Goal: Task Accomplishment & Management: Manage account settings

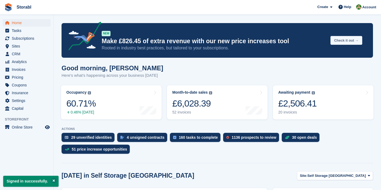
click at [350, 37] on button "Check it out →" at bounding box center [347, 40] width 32 height 9
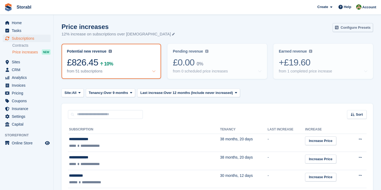
click at [358, 25] on link "Configure Presets" at bounding box center [353, 27] width 40 height 9
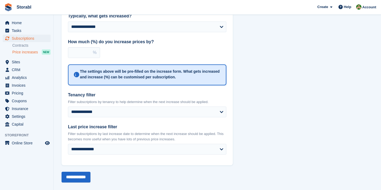
scroll to position [55, 0]
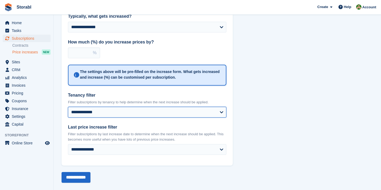
select select "**********"
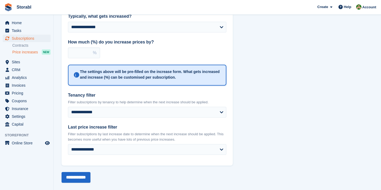
click at [214, 127] on label "Last price increase filter" at bounding box center [147, 127] width 159 height 6
click at [214, 144] on select "**********" at bounding box center [147, 149] width 159 height 11
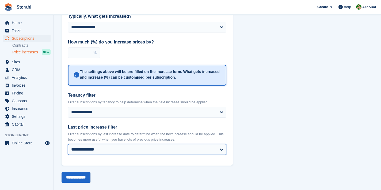
select select "**********"
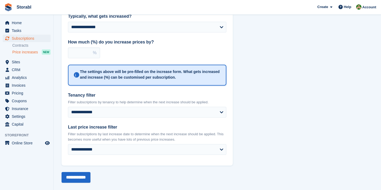
click at [249, 118] on div "**********" at bounding box center [218, 83] width 312 height 200
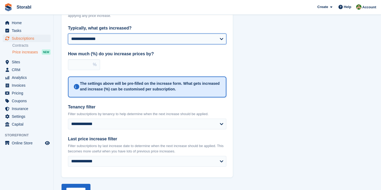
scroll to position [43, 0]
select select "**********"
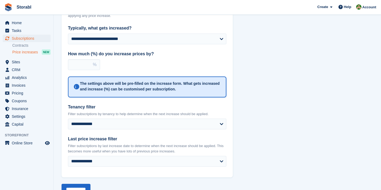
click at [243, 65] on div "**********" at bounding box center [218, 94] width 312 height 200
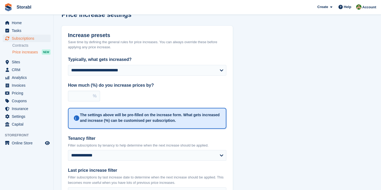
scroll to position [13, 0]
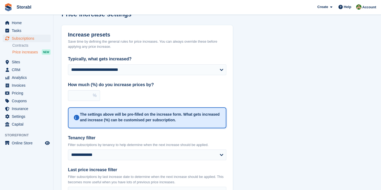
click at [28, 52] on span "Price increases" at bounding box center [25, 52] width 26 height 5
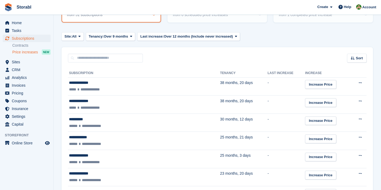
scroll to position [62, 0]
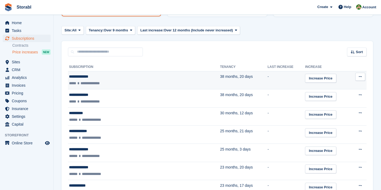
click at [88, 76] on div "**********" at bounding box center [121, 77] width 104 height 6
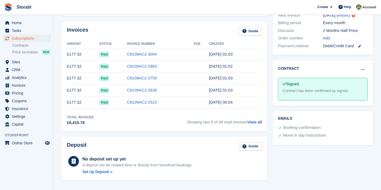
scroll to position [139, 0]
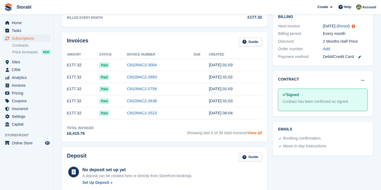
click at [255, 133] on link "View all" at bounding box center [255, 132] width 15 height 5
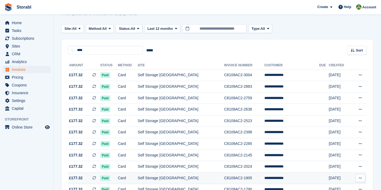
scroll to position [16, 0]
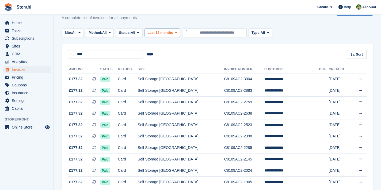
click at [171, 32] on span "Last 12 months" at bounding box center [160, 32] width 25 height 5
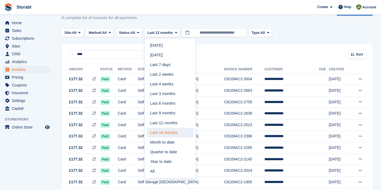
click at [175, 133] on link "Last 18 months" at bounding box center [170, 132] width 47 height 10
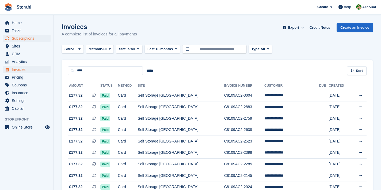
click at [21, 37] on span "Subscriptions" at bounding box center [28, 38] width 32 height 7
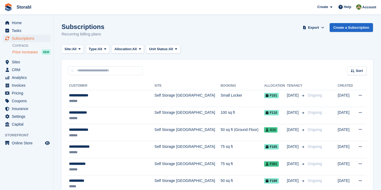
click at [25, 51] on span "Price increases" at bounding box center [25, 52] width 26 height 5
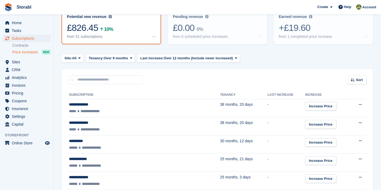
scroll to position [56, 0]
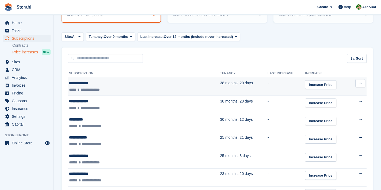
click at [87, 83] on div "**********" at bounding box center [121, 83] width 104 height 6
click at [359, 84] on icon at bounding box center [360, 82] width 3 height 3
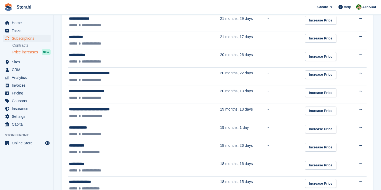
scroll to position [321, 0]
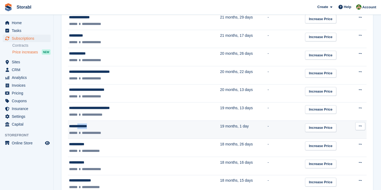
click at [362, 124] on icon at bounding box center [360, 125] width 3 height 3
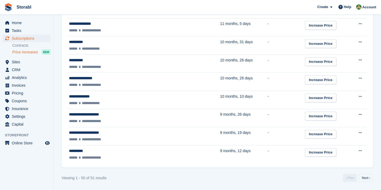
scroll to position [876, 0]
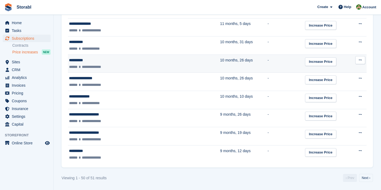
click at [363, 59] on button at bounding box center [361, 60] width 10 height 8
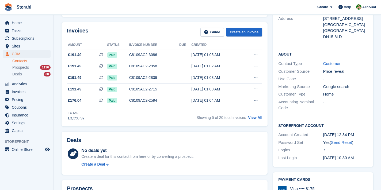
scroll to position [80, 0]
click at [257, 118] on link "View All" at bounding box center [255, 117] width 14 height 4
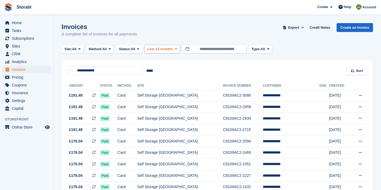
click at [160, 46] on button "Last 12 months" at bounding box center [163, 49] width 36 height 9
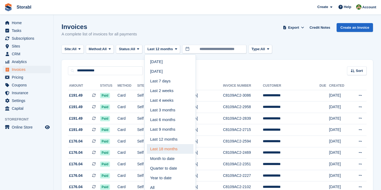
click at [178, 144] on link "Last 18 months" at bounding box center [170, 149] width 47 height 10
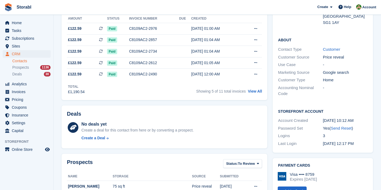
scroll to position [111, 0]
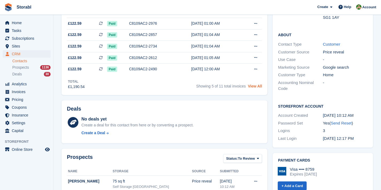
click at [256, 88] on link "View All" at bounding box center [255, 86] width 14 height 4
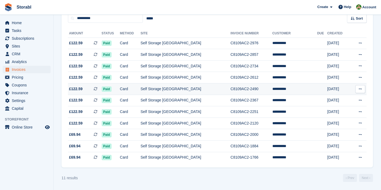
scroll to position [55, 0]
click at [21, 80] on span "Pricing" at bounding box center [28, 76] width 32 height 7
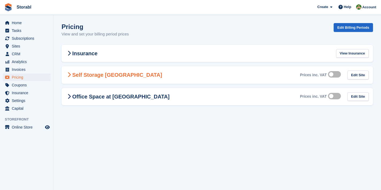
click at [68, 75] on icon at bounding box center [68, 74] width 3 height 5
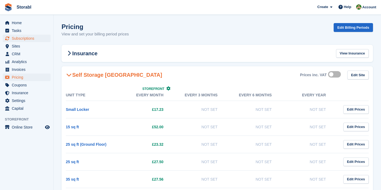
click at [17, 37] on span "Subscriptions" at bounding box center [28, 38] width 32 height 7
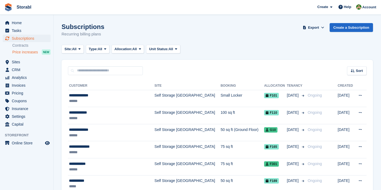
click at [24, 54] on span "Price increases" at bounding box center [25, 52] width 26 height 5
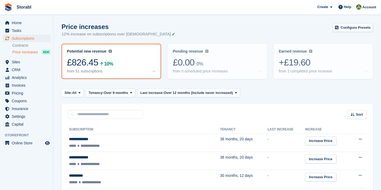
click at [171, 32] on link at bounding box center [173, 34] width 4 height 6
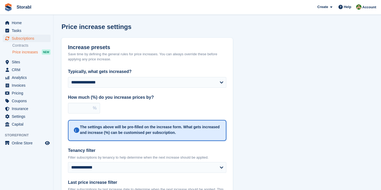
click at [262, 91] on div "**********" at bounding box center [218, 138] width 312 height 200
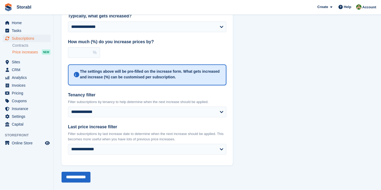
scroll to position [55, 0]
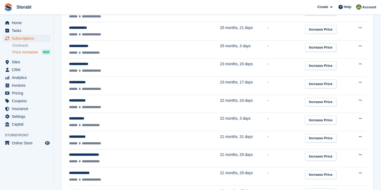
scroll to position [183, 0]
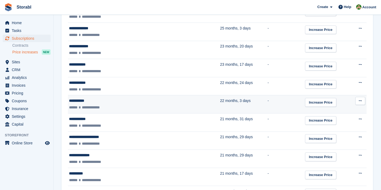
click at [361, 99] on icon at bounding box center [360, 100] width 3 height 3
click at [339, 117] on p "View customer" at bounding box center [340, 118] width 47 height 7
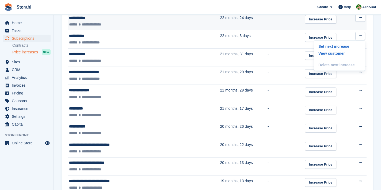
scroll to position [254, 0]
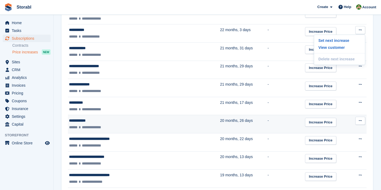
click at [361, 121] on icon at bounding box center [360, 120] width 3 height 3
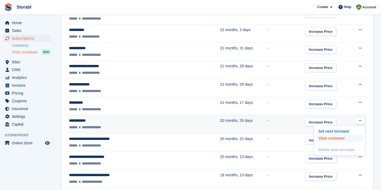
click at [329, 136] on p "View customer" at bounding box center [340, 137] width 47 height 7
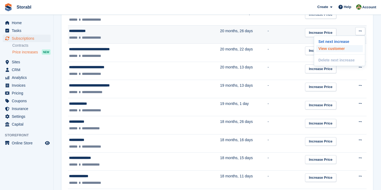
scroll to position [347, 0]
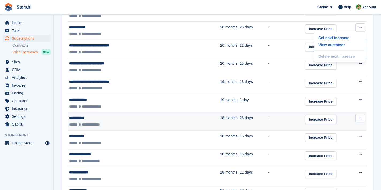
click at [363, 119] on button at bounding box center [361, 118] width 10 height 8
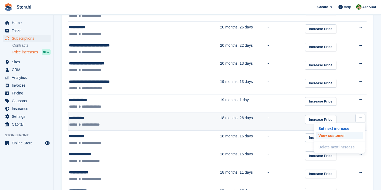
click at [336, 137] on p "View customer" at bounding box center [340, 135] width 47 height 7
click at [305, 119] on link "Increase Price" at bounding box center [320, 119] width 31 height 9
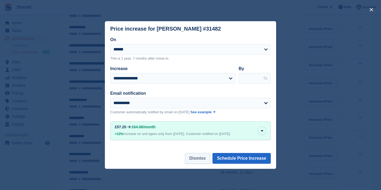
click at [190, 159] on button "Dismiss" at bounding box center [197, 158] width 25 height 11
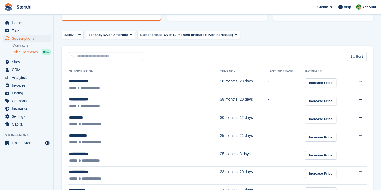
scroll to position [49, 0]
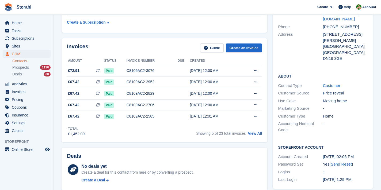
scroll to position [69, 0]
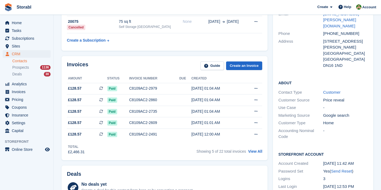
scroll to position [89, 0]
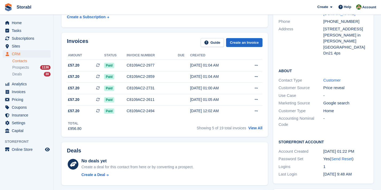
scroll to position [70, 0]
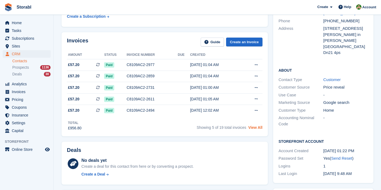
click at [254, 127] on link "View All" at bounding box center [256, 127] width 14 height 4
